Goal: Navigation & Orientation: Find specific page/section

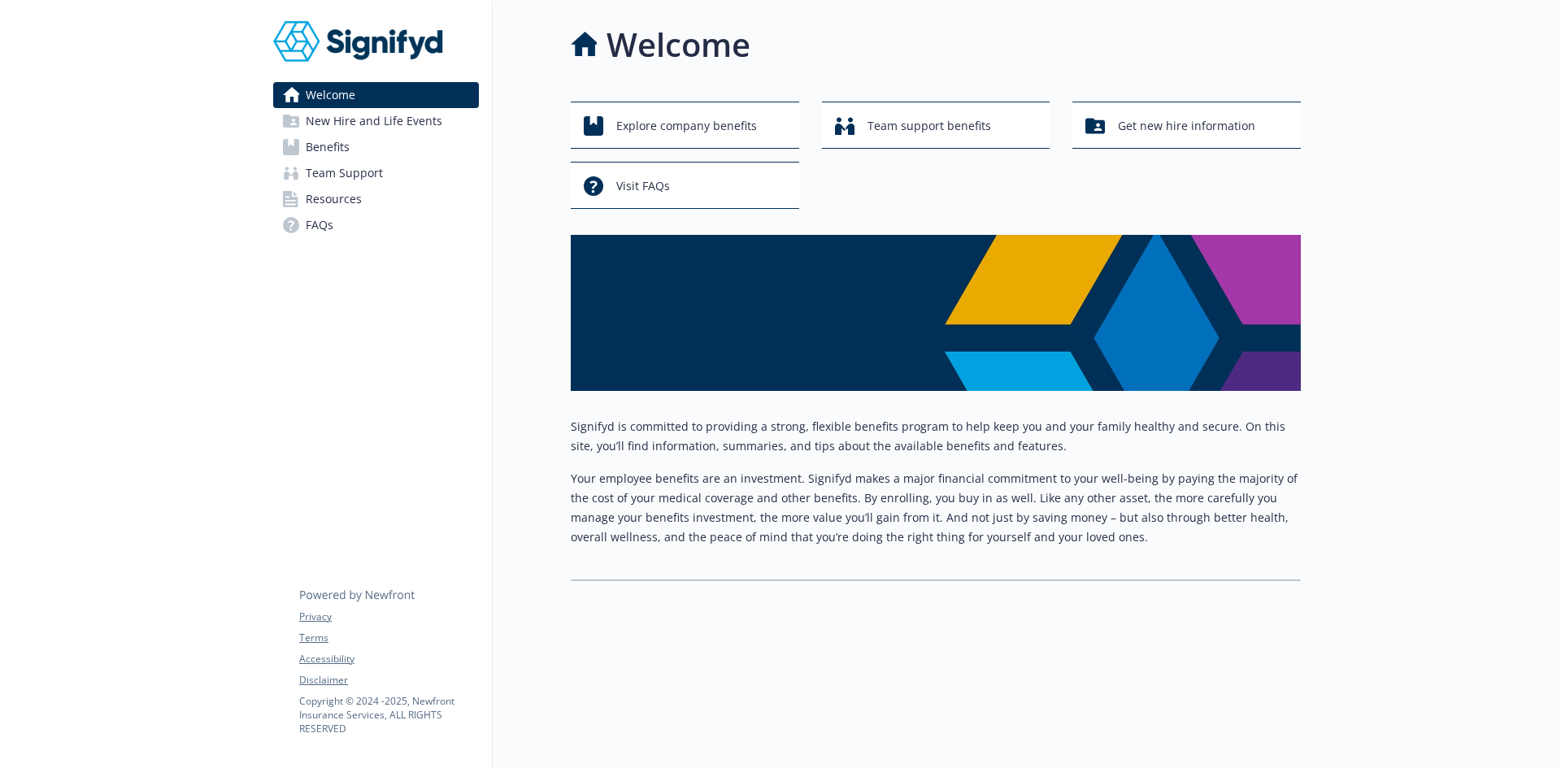
click at [330, 128] on span "New Hire and Life Events" at bounding box center [374, 121] width 137 height 26
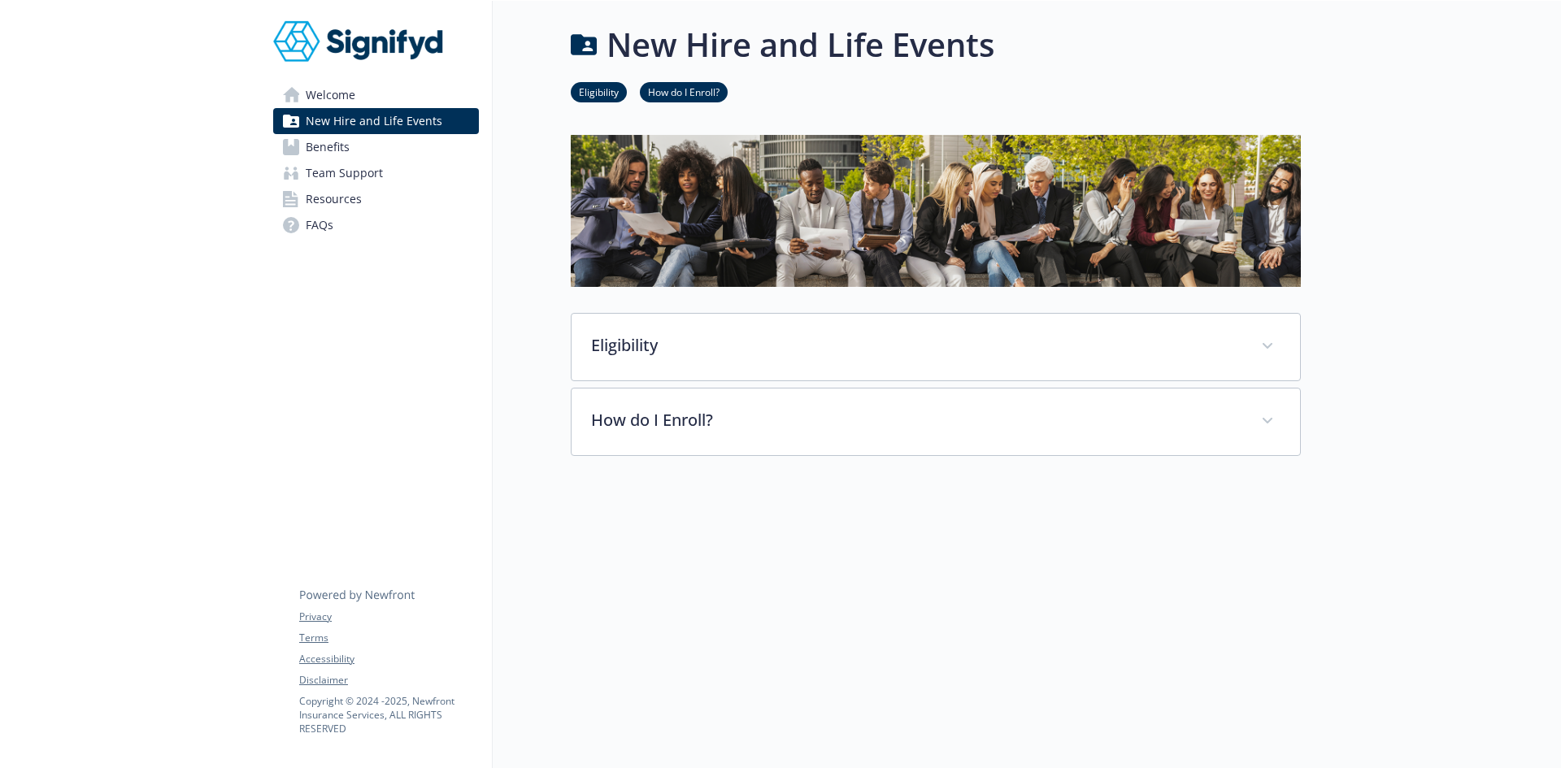
click at [333, 150] on span "Benefits" at bounding box center [328, 147] width 44 height 26
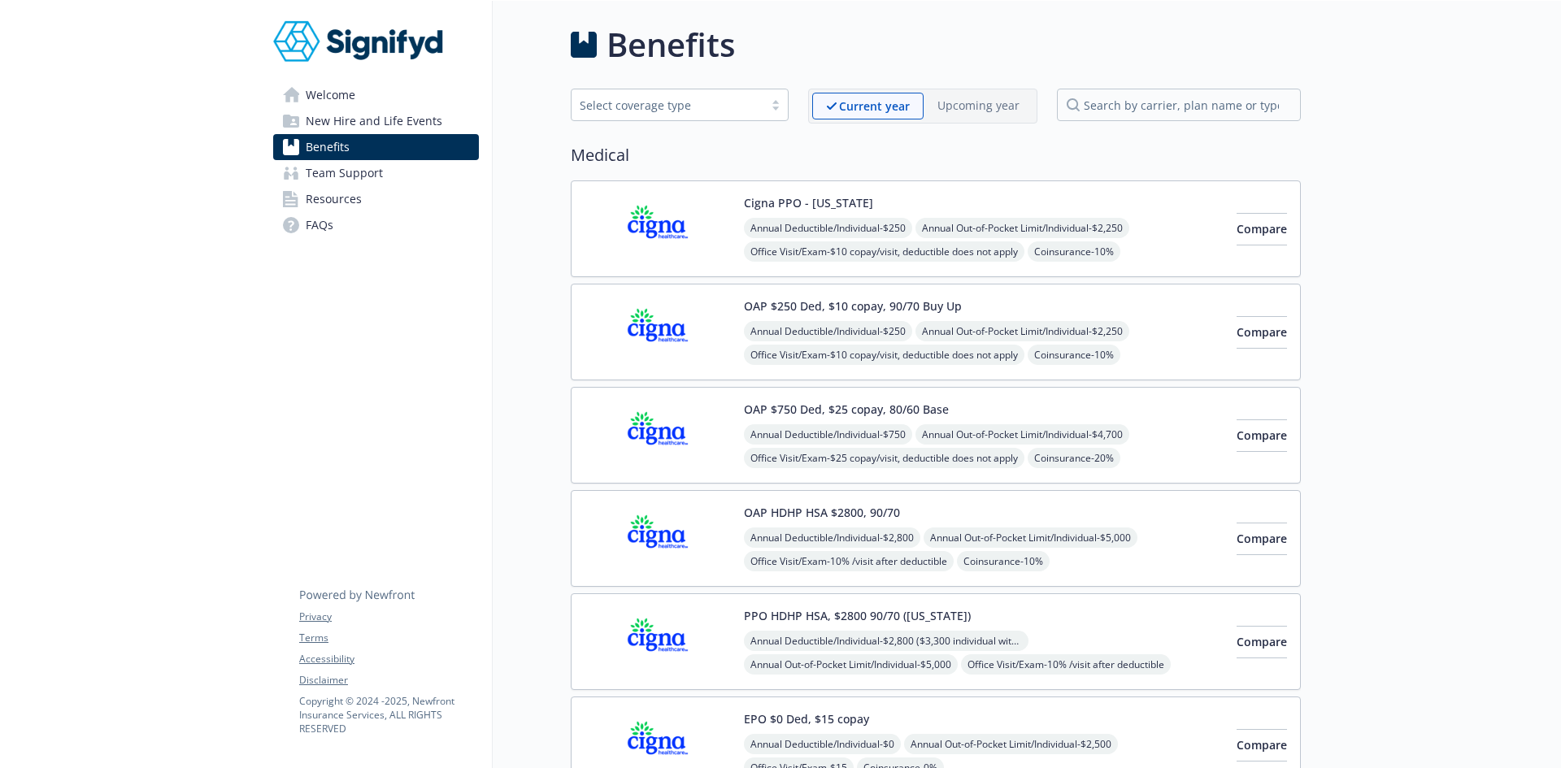
click at [338, 124] on span "New Hire and Life Events" at bounding box center [374, 121] width 137 height 26
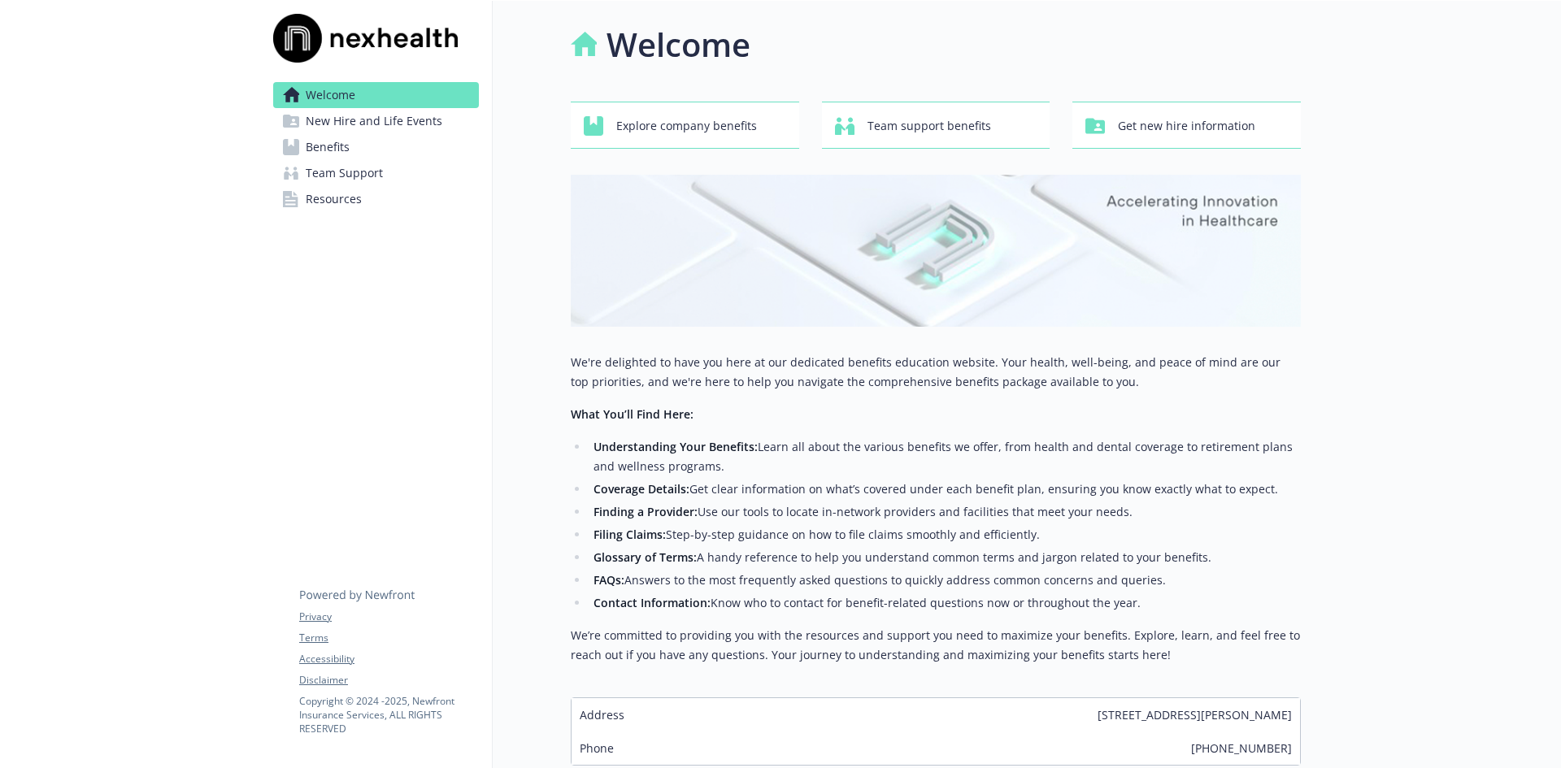
click at [332, 120] on span "New Hire and Life Events" at bounding box center [374, 121] width 137 height 26
